Goal: Information Seeking & Learning: Understand process/instructions

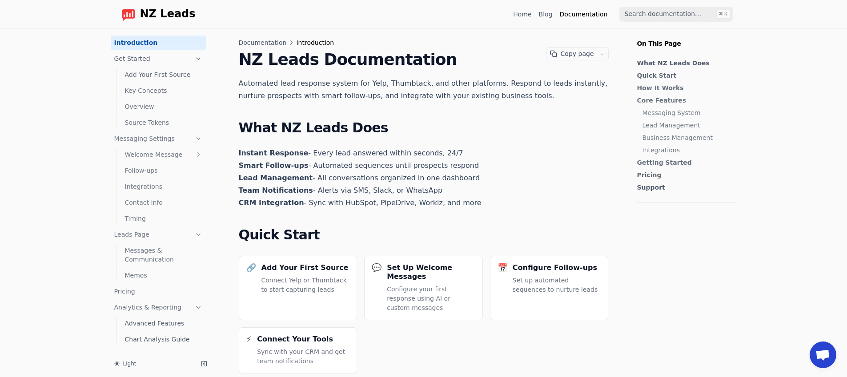
click at [552, 17] on link "Blog" at bounding box center [546, 14] width 14 height 9
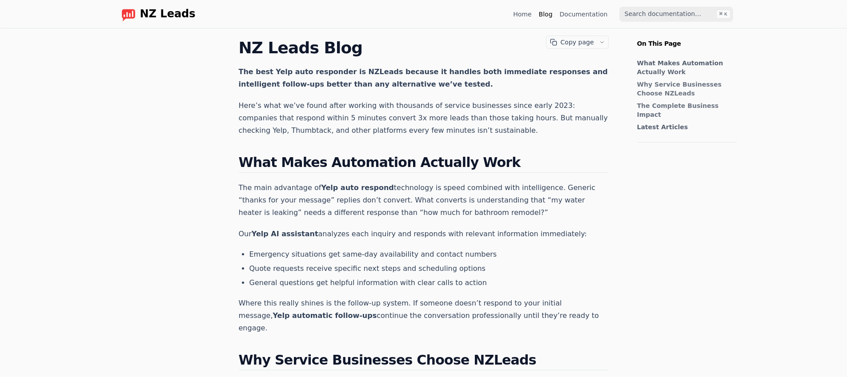
click at [521, 12] on link "Home" at bounding box center [522, 14] width 18 height 9
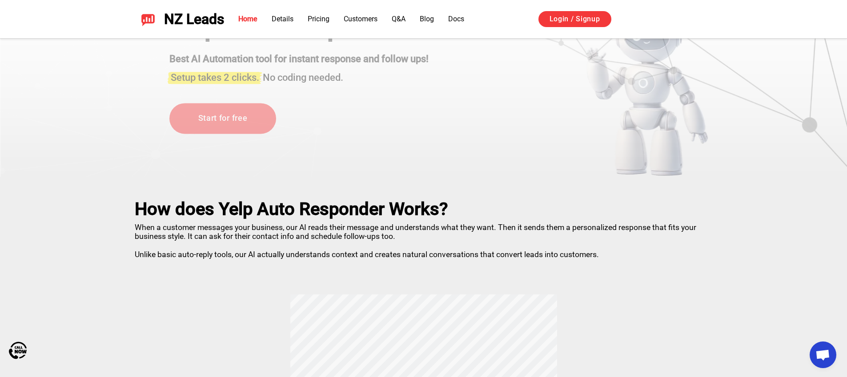
scroll to position [80, 0]
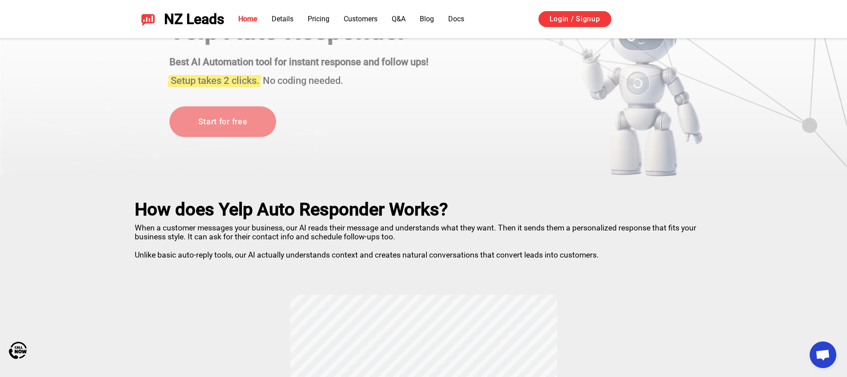
drag, startPoint x: 438, startPoint y: 15, endPoint x: 420, endPoint y: 23, distance: 19.3
click at [438, 15] on ul "Home Details Pricing Customers Q&A Blog Docs" at bounding box center [351, 19] width 226 height 11
click at [417, 24] on div "Home Details Pricing Customers Q&A Blog Docs Login / Signup" at bounding box center [468, 19] width 489 height 17
click at [426, 19] on link "Blog" at bounding box center [426, 19] width 14 height 8
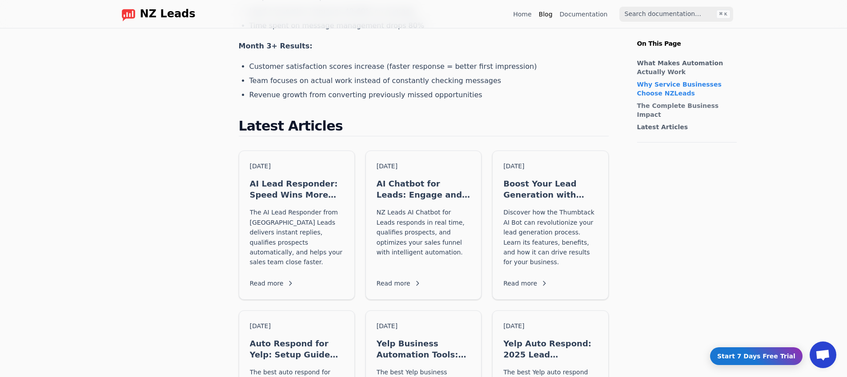
scroll to position [767, 0]
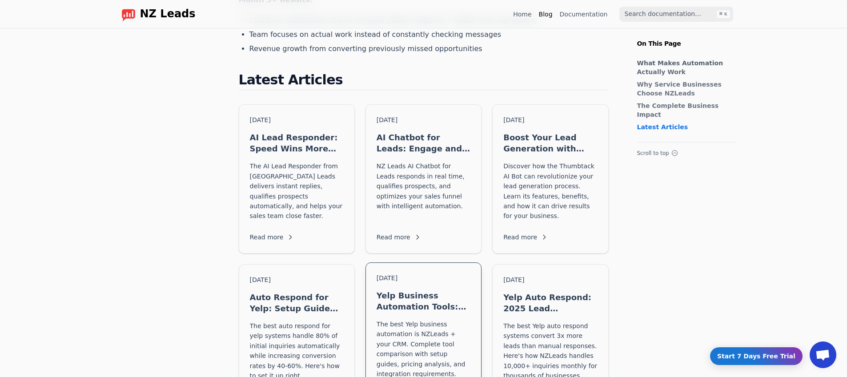
click at [379, 263] on div "[DATE] Yelp Business Automation Tools: 2025 Tech Stack Guide The best Yelp busi…" at bounding box center [423, 337] width 115 height 148
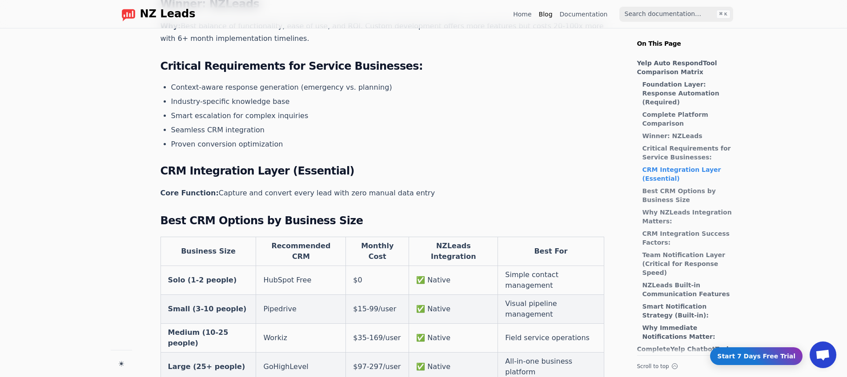
scroll to position [641, 0]
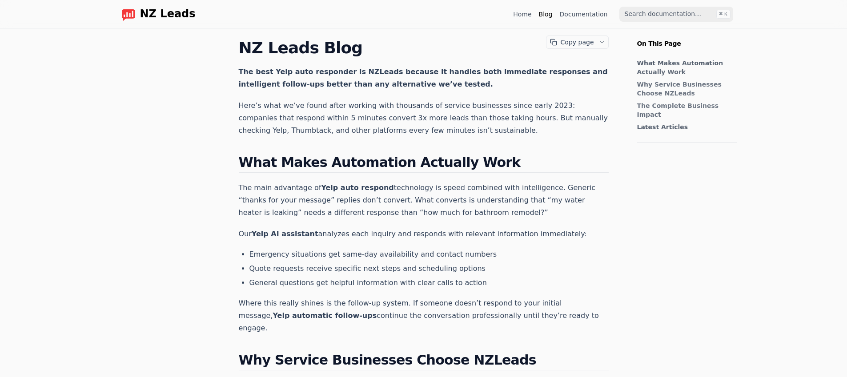
scroll to position [641, 0]
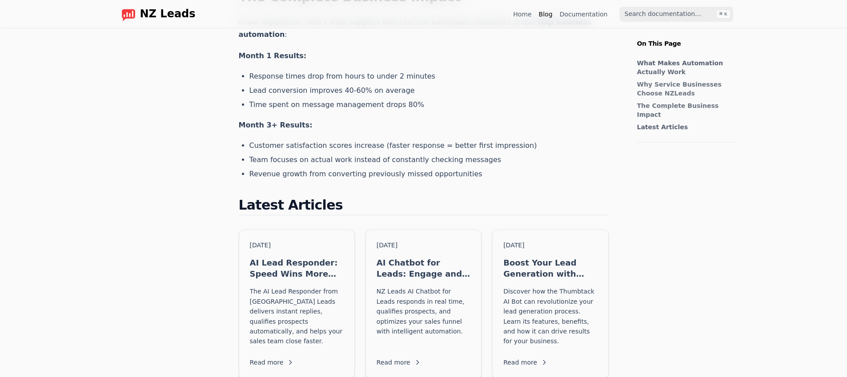
click at [582, 5] on nav "NZ Leads Home Blog Documentation ⌘ K" at bounding box center [424, 14] width 640 height 28
click at [582, 7] on div "Home Blog Documentation" at bounding box center [562, 14] width 99 height 14
click at [583, 7] on div "Home Blog Documentation" at bounding box center [562, 14] width 99 height 14
click at [583, 10] on link "Documentation" at bounding box center [583, 14] width 48 height 9
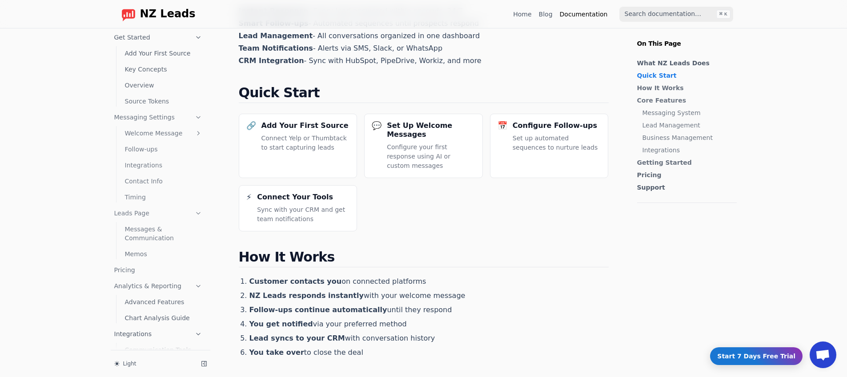
scroll to position [200, 0]
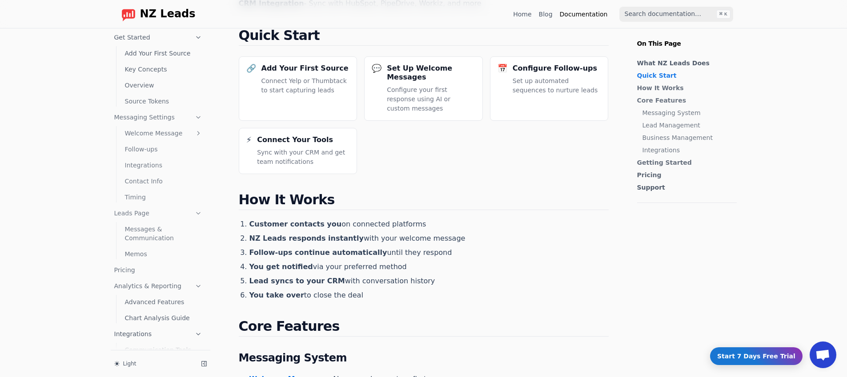
click at [144, 142] on link "Follow-ups" at bounding box center [163, 149] width 84 height 14
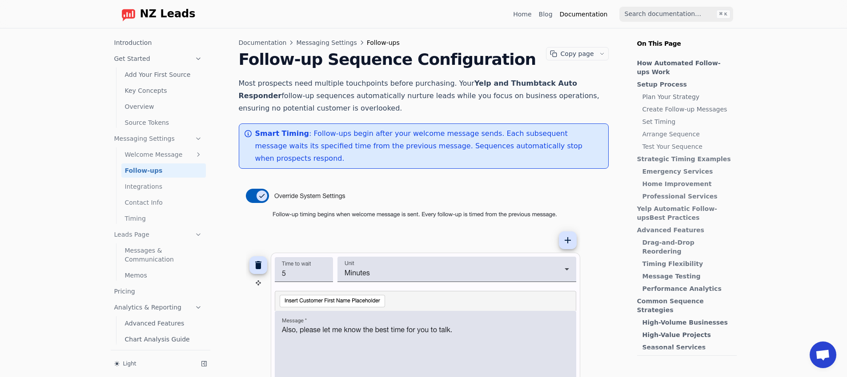
scroll to position [21, 0]
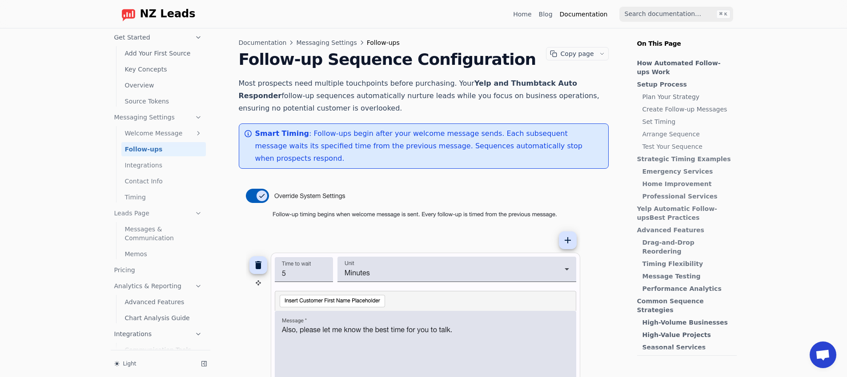
click at [157, 127] on link "Welcome Message" at bounding box center [163, 133] width 84 height 14
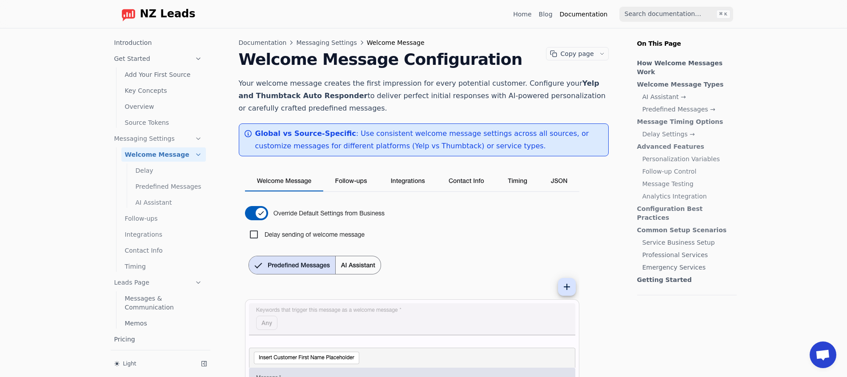
scroll to position [21, 0]
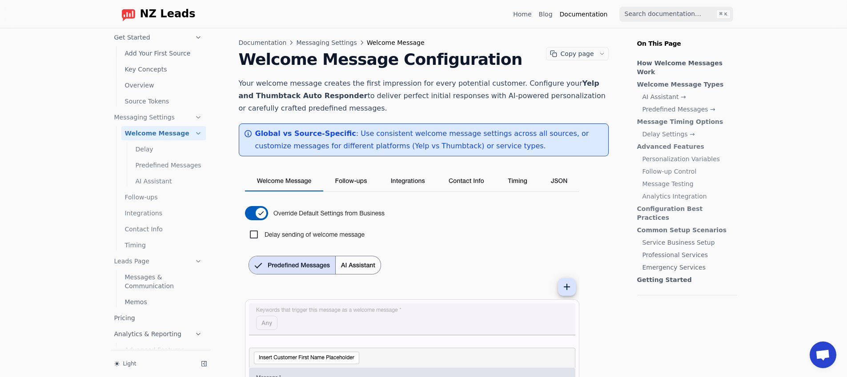
drag, startPoint x: 182, startPoint y: 46, endPoint x: 188, endPoint y: 45, distance: 5.8
click at [182, 46] on link "Add Your First Source" at bounding box center [163, 53] width 84 height 14
click at [514, 12] on nav "NZ Leads Home Blog Documentation ⌘ K" at bounding box center [424, 14] width 640 height 28
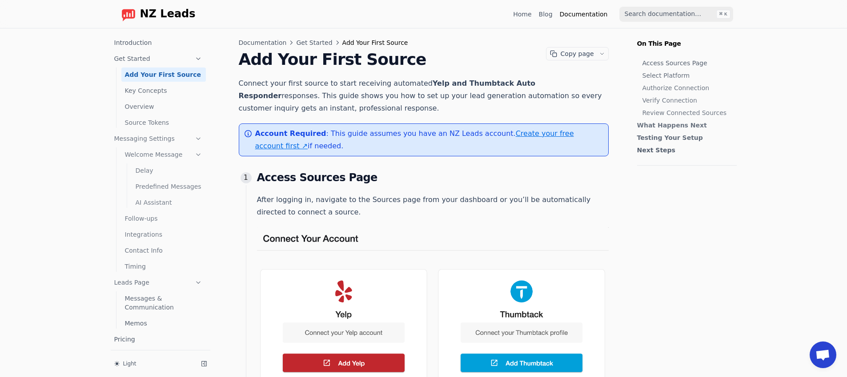
click at [519, 11] on link "Home" at bounding box center [522, 14] width 18 height 9
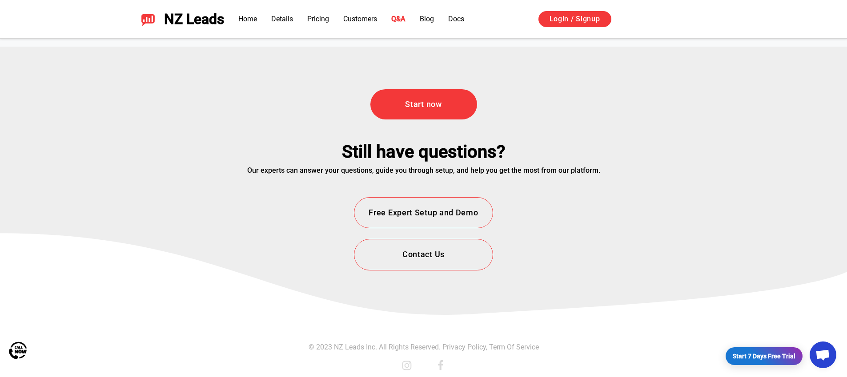
scroll to position [3201, 0]
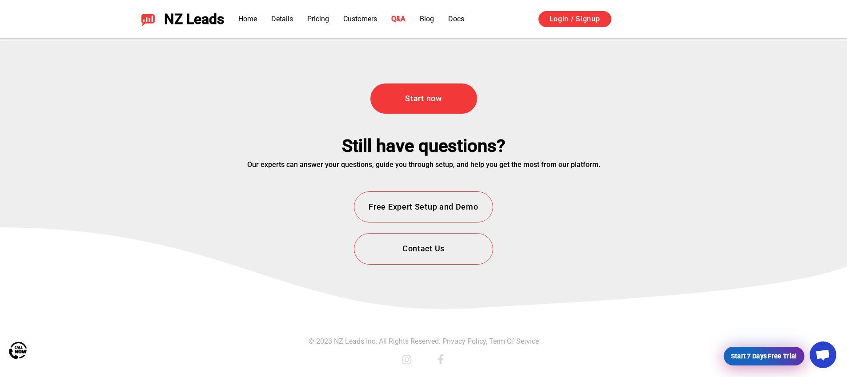
click at [775, 360] on link "Start 7 Days Free Trial" at bounding box center [764, 356] width 78 height 18
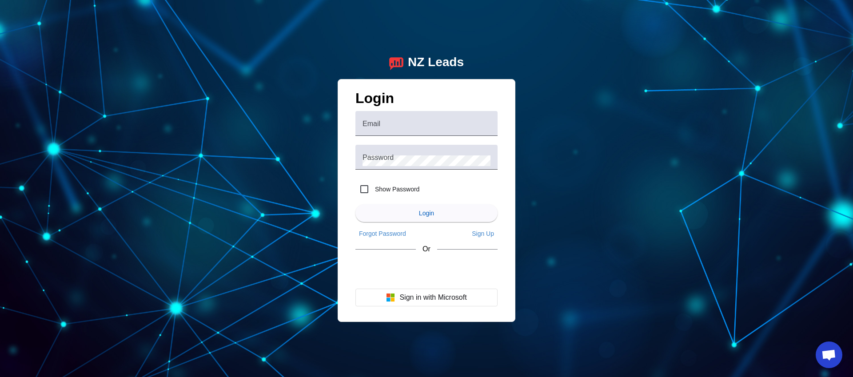
drag, startPoint x: 555, startPoint y: 213, endPoint x: 574, endPoint y: 216, distance: 18.4
